Goal: Transaction & Acquisition: Purchase product/service

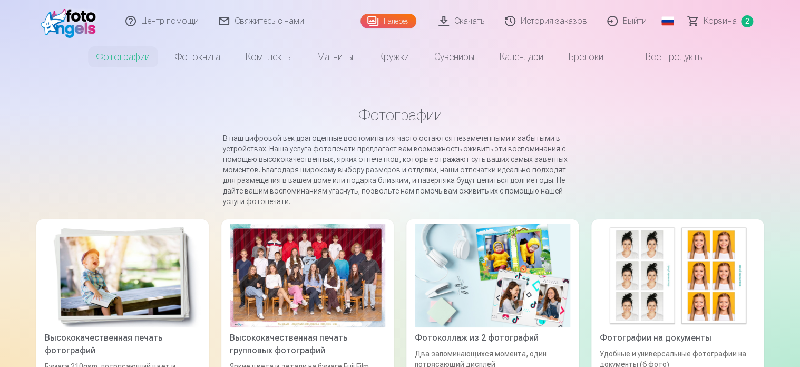
click at [694, 21] on link "Корзина 2" at bounding box center [720, 21] width 85 height 42
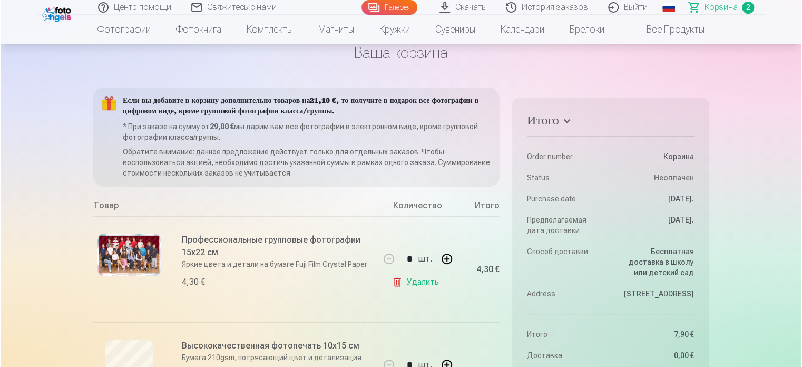
scroll to position [105, 0]
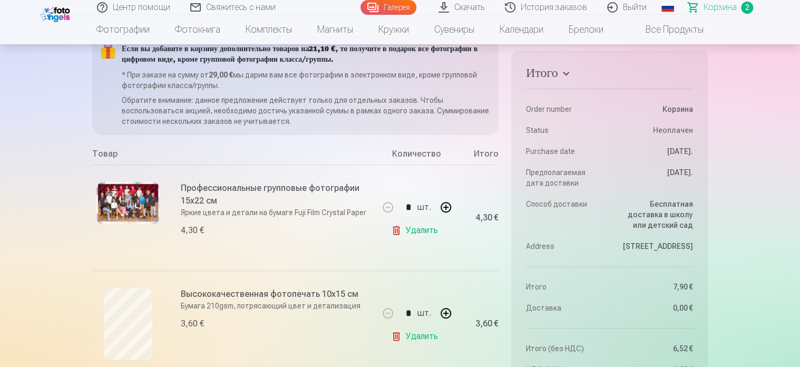
click at [130, 210] on img at bounding box center [127, 203] width 63 height 42
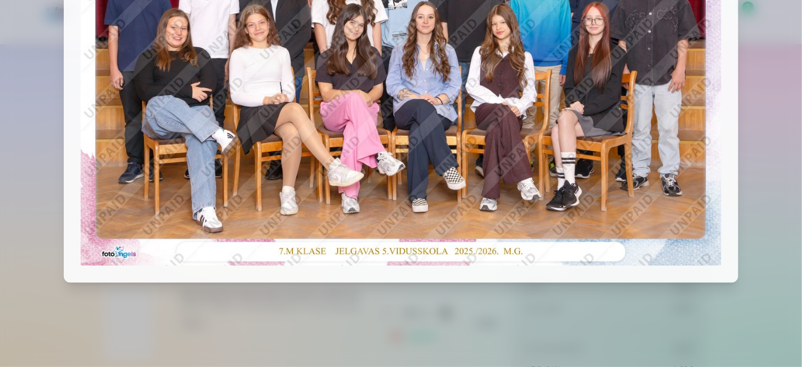
scroll to position [0, 0]
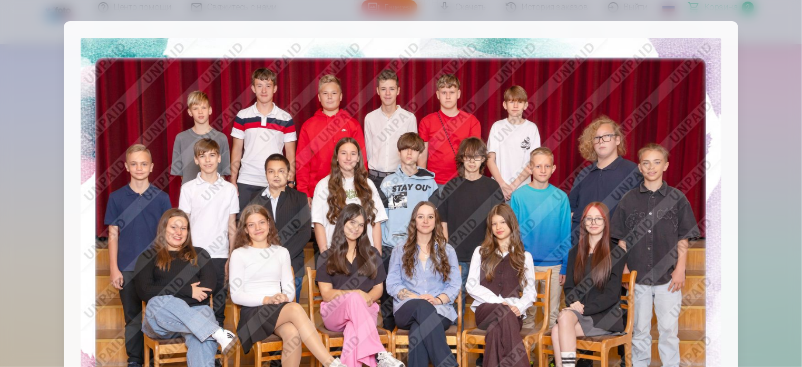
click at [685, 32] on div at bounding box center [401, 251] width 674 height 461
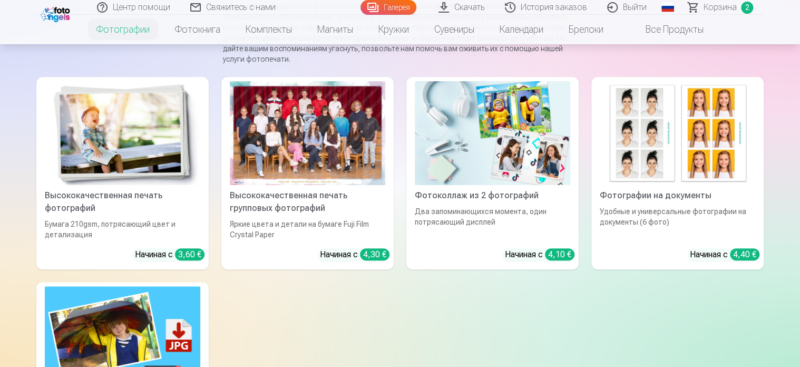
scroll to position [158, 0]
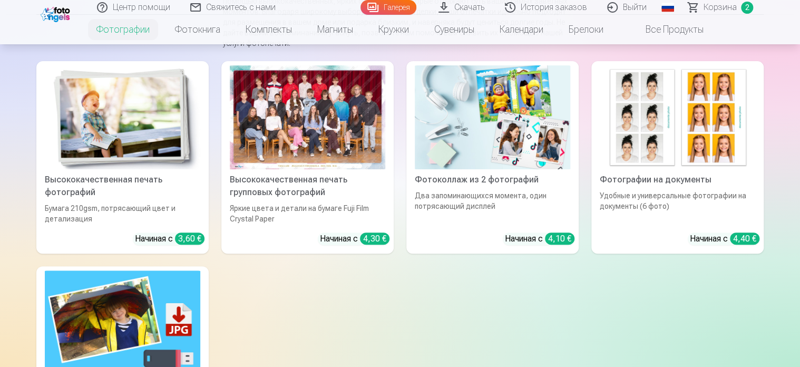
click at [127, 150] on img at bounding box center [122, 117] width 155 height 104
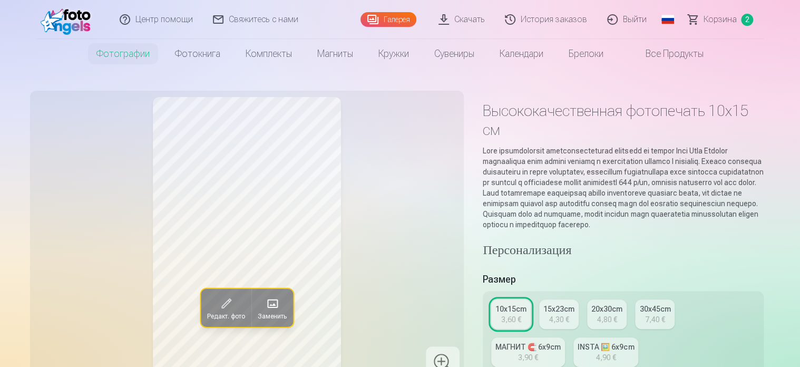
scroll to position [53, 0]
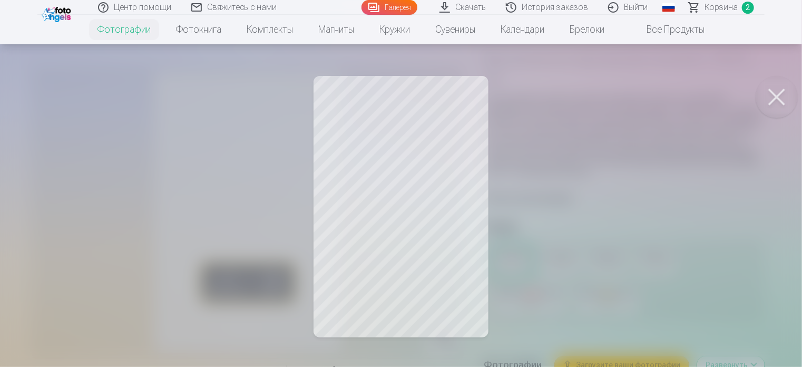
click at [772, 94] on button at bounding box center [776, 97] width 42 height 42
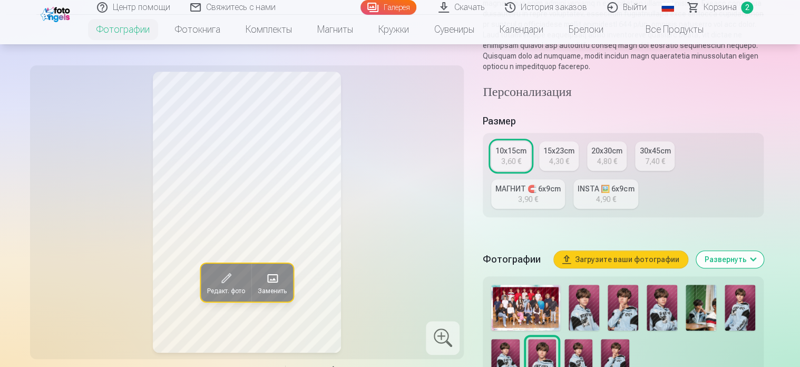
scroll to position [263, 0]
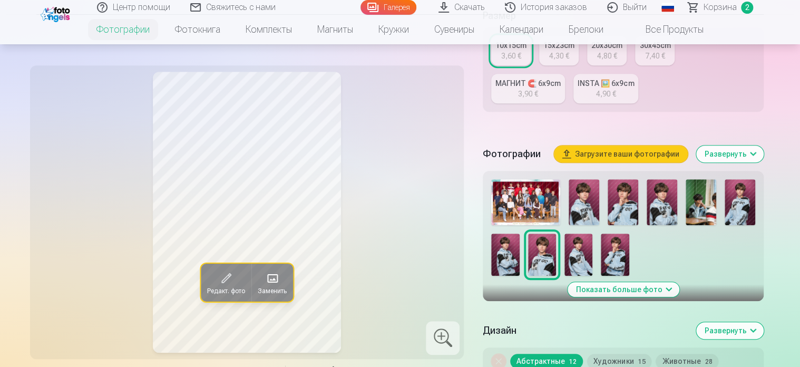
click at [585, 215] on img at bounding box center [583, 202] width 31 height 46
click at [621, 215] on img at bounding box center [622, 202] width 31 height 46
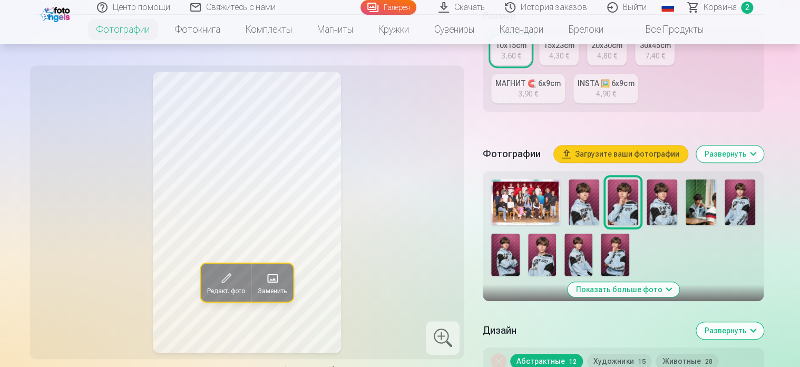
click at [651, 214] on img at bounding box center [661, 202] width 31 height 46
click at [699, 212] on img at bounding box center [700, 202] width 31 height 46
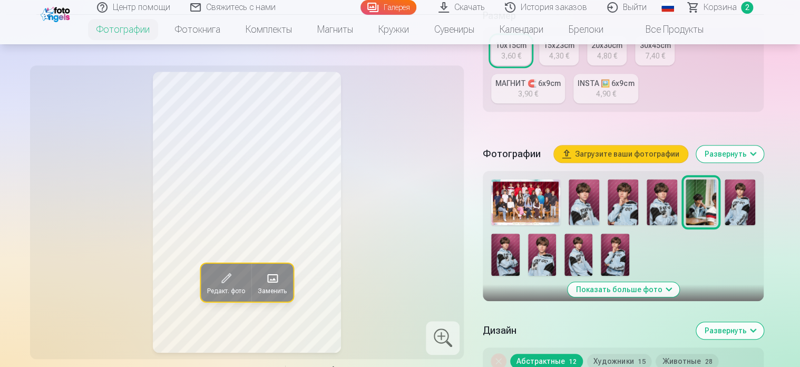
click at [746, 218] on img at bounding box center [739, 202] width 31 height 46
click at [510, 269] on img at bounding box center [505, 254] width 28 height 42
click at [545, 267] on img at bounding box center [542, 254] width 28 height 42
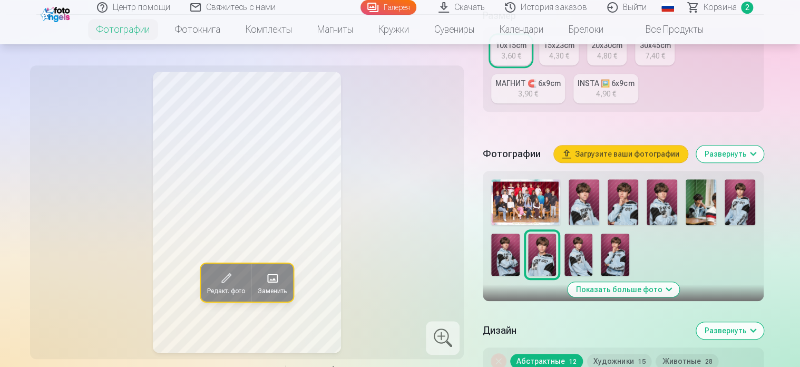
click at [586, 269] on img at bounding box center [578, 254] width 28 height 42
click at [622, 271] on img at bounding box center [615, 254] width 28 height 42
click at [670, 212] on img at bounding box center [661, 202] width 31 height 46
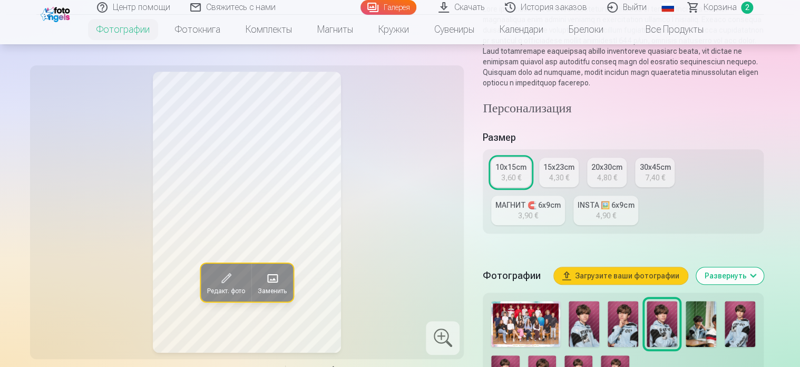
scroll to position [105, 0]
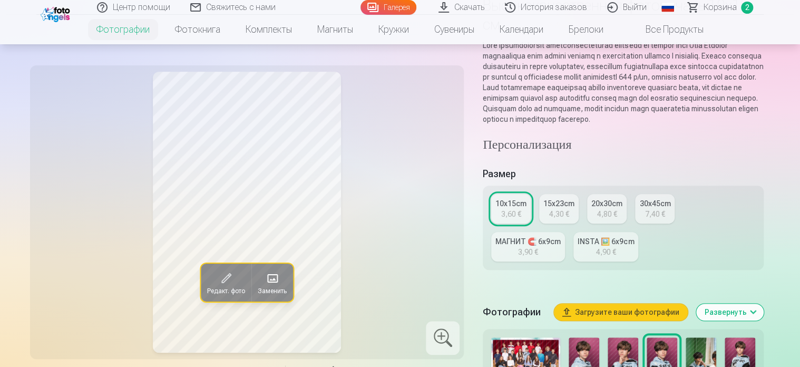
click at [695, 8] on link "Корзина 2" at bounding box center [720, 7] width 85 height 15
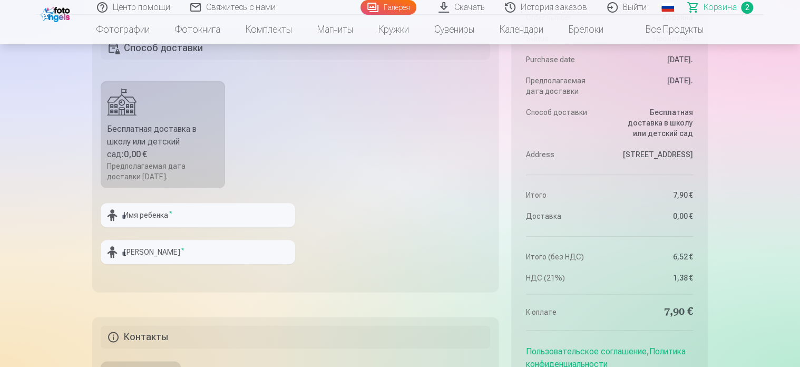
scroll to position [527, 0]
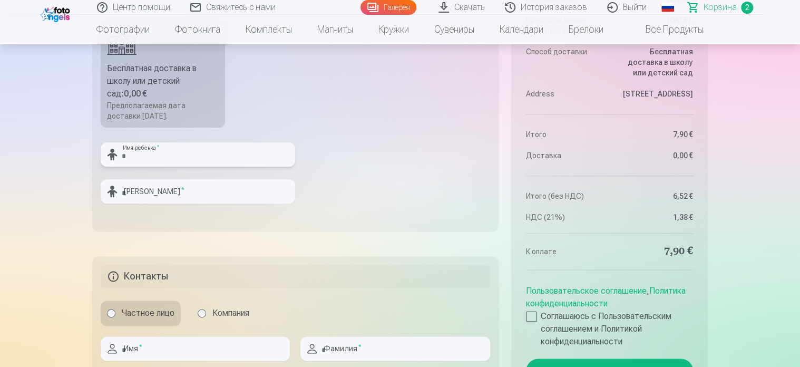
click at [170, 153] on input "text" at bounding box center [198, 154] width 194 height 24
type input "*"
type input "******"
click at [138, 191] on input "text" at bounding box center [198, 191] width 194 height 24
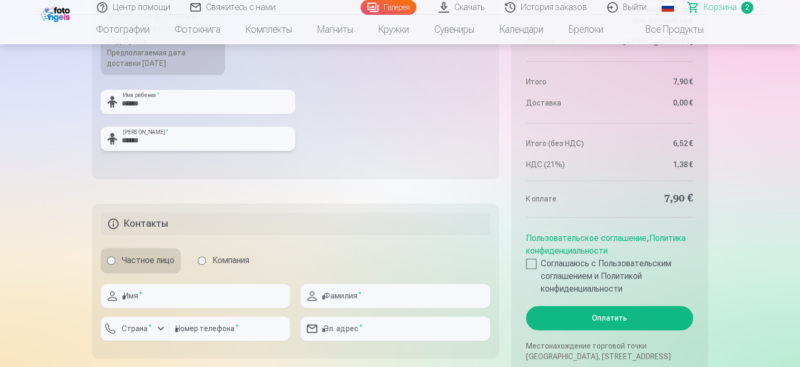
scroll to position [632, 0]
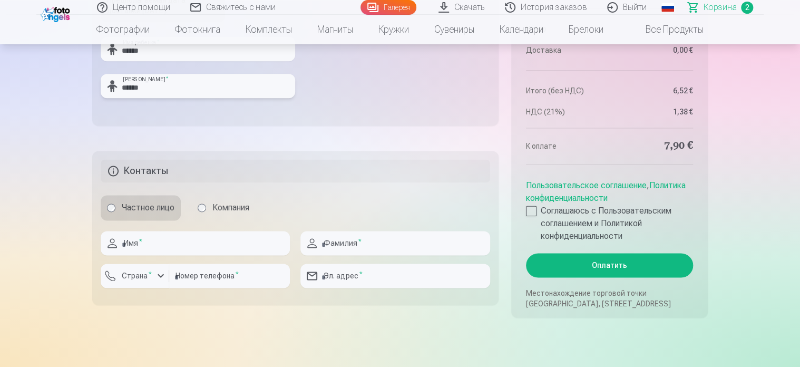
type input "******"
click at [145, 247] on input "text" at bounding box center [195, 243] width 189 height 24
type input "*****"
click at [348, 241] on input "text" at bounding box center [394, 243] width 189 height 24
type input "******"
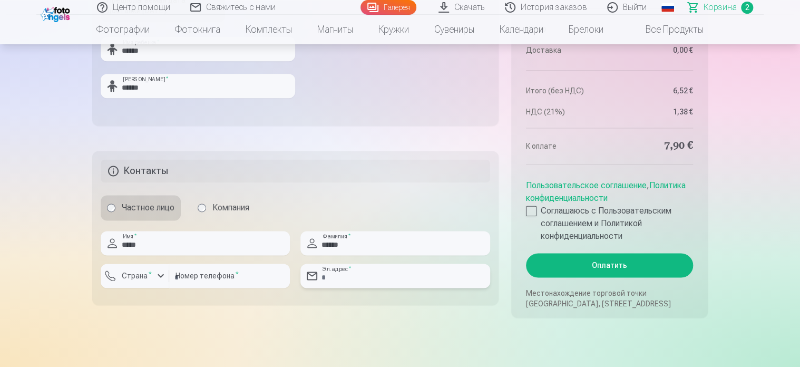
click at [384, 273] on input "email" at bounding box center [394, 275] width 189 height 24
type input "**********"
click at [531, 210] on div at bounding box center [531, 210] width 11 height 11
click at [611, 264] on button "Оплатить" at bounding box center [609, 265] width 167 height 24
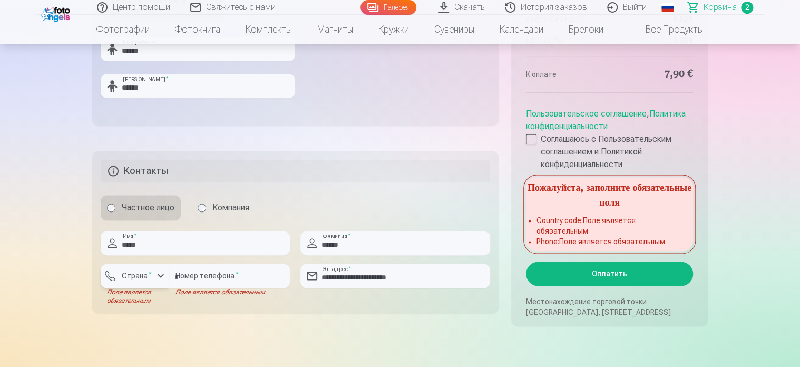
click at [160, 271] on div "button" at bounding box center [160, 275] width 13 height 13
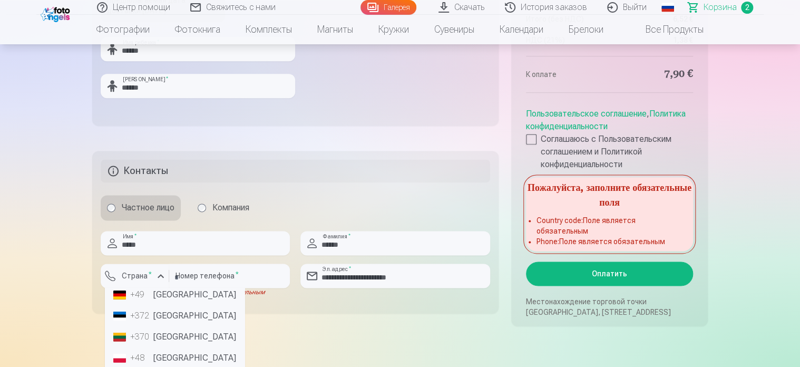
scroll to position [0, 0]
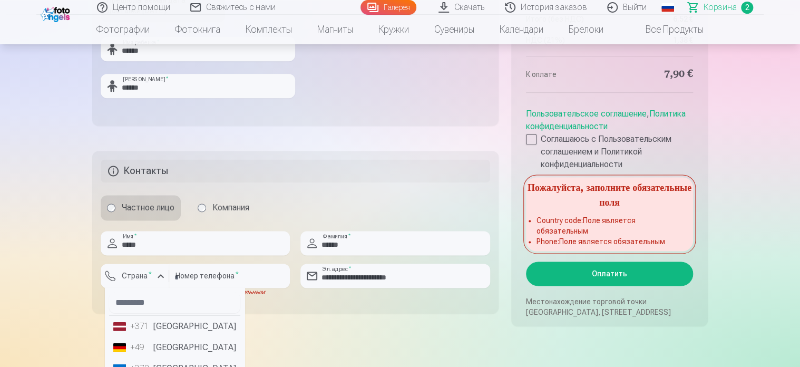
click at [178, 329] on li "+371 [GEOGRAPHIC_DATA]" at bounding box center [174, 326] width 131 height 21
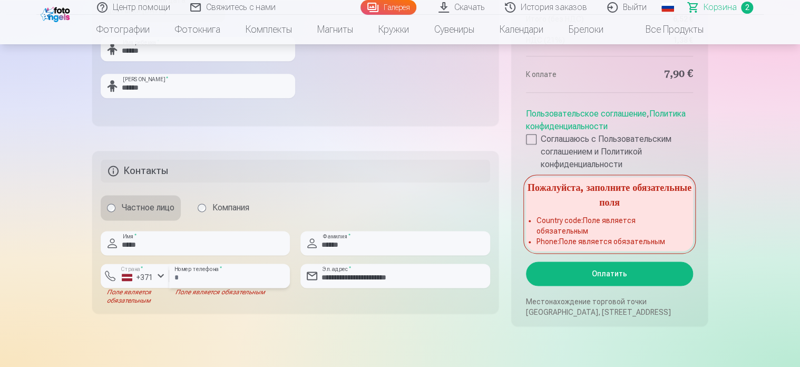
click at [189, 271] on input "number" at bounding box center [229, 275] width 121 height 24
type input "********"
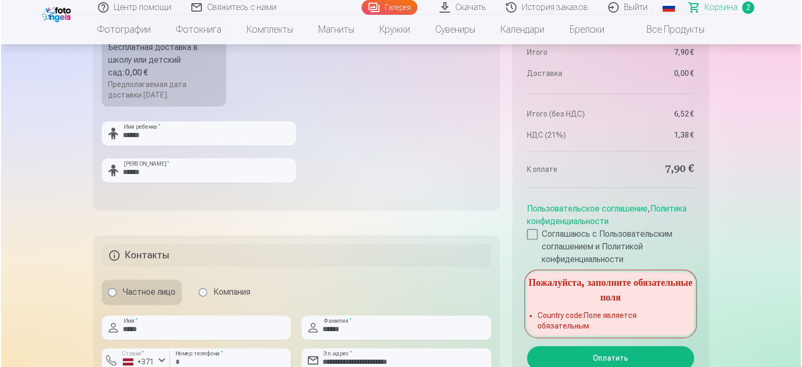
scroll to position [632, 0]
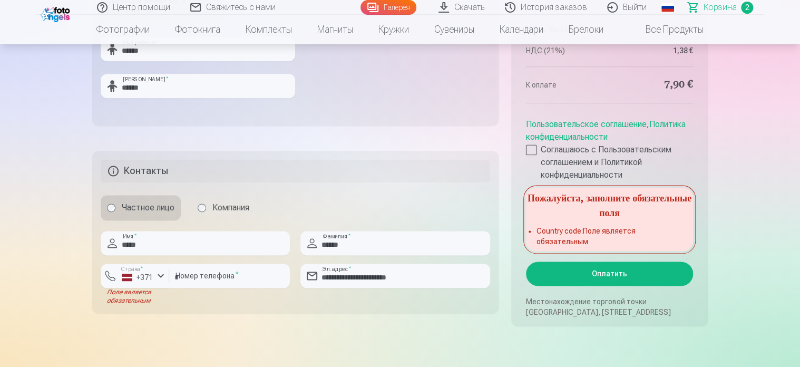
click at [620, 276] on button "Оплатить" at bounding box center [609, 273] width 167 height 24
